Goal: Transaction & Acquisition: Purchase product/service

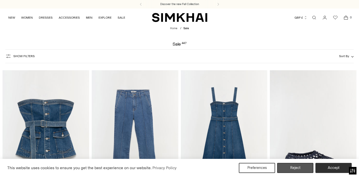
scroll to position [47, 0]
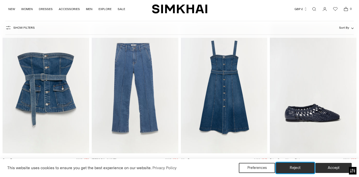
click at [305, 172] on button "Reject" at bounding box center [295, 168] width 39 height 11
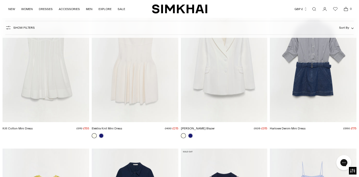
scroll to position [2099, 0]
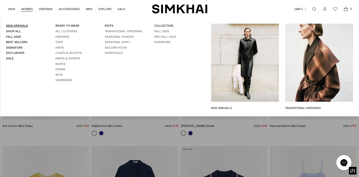
click at [15, 27] on link "New Arrivals" at bounding box center [17, 26] width 22 height 4
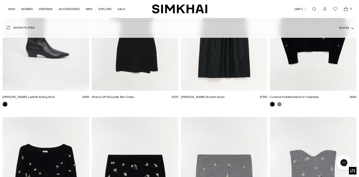
scroll to position [2405, 0]
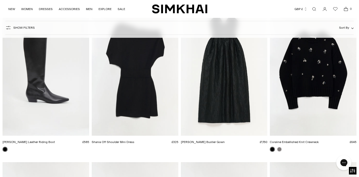
click at [0, 0] on img "Coraline Embellished Knit Crewneck" at bounding box center [0, 0] width 0 height 0
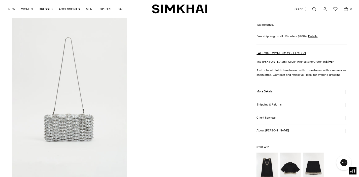
scroll to position [23, 0]
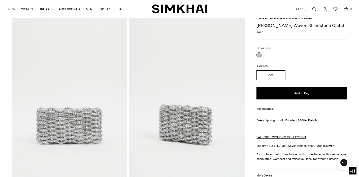
click at [170, 117] on img at bounding box center [186, 100] width 115 height 173
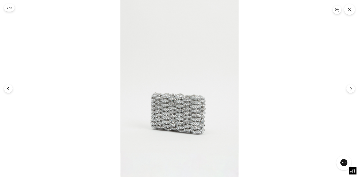
click at [170, 117] on img at bounding box center [179, 88] width 118 height 177
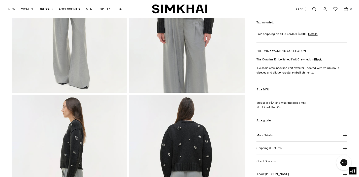
scroll to position [126, 0]
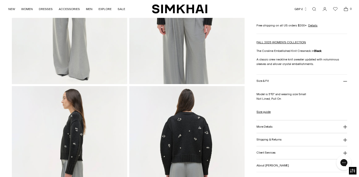
click at [263, 131] on button "More Details" at bounding box center [302, 126] width 91 height 13
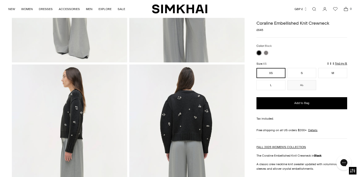
scroll to position [0, 0]
